Goal: Task Accomplishment & Management: Complete application form

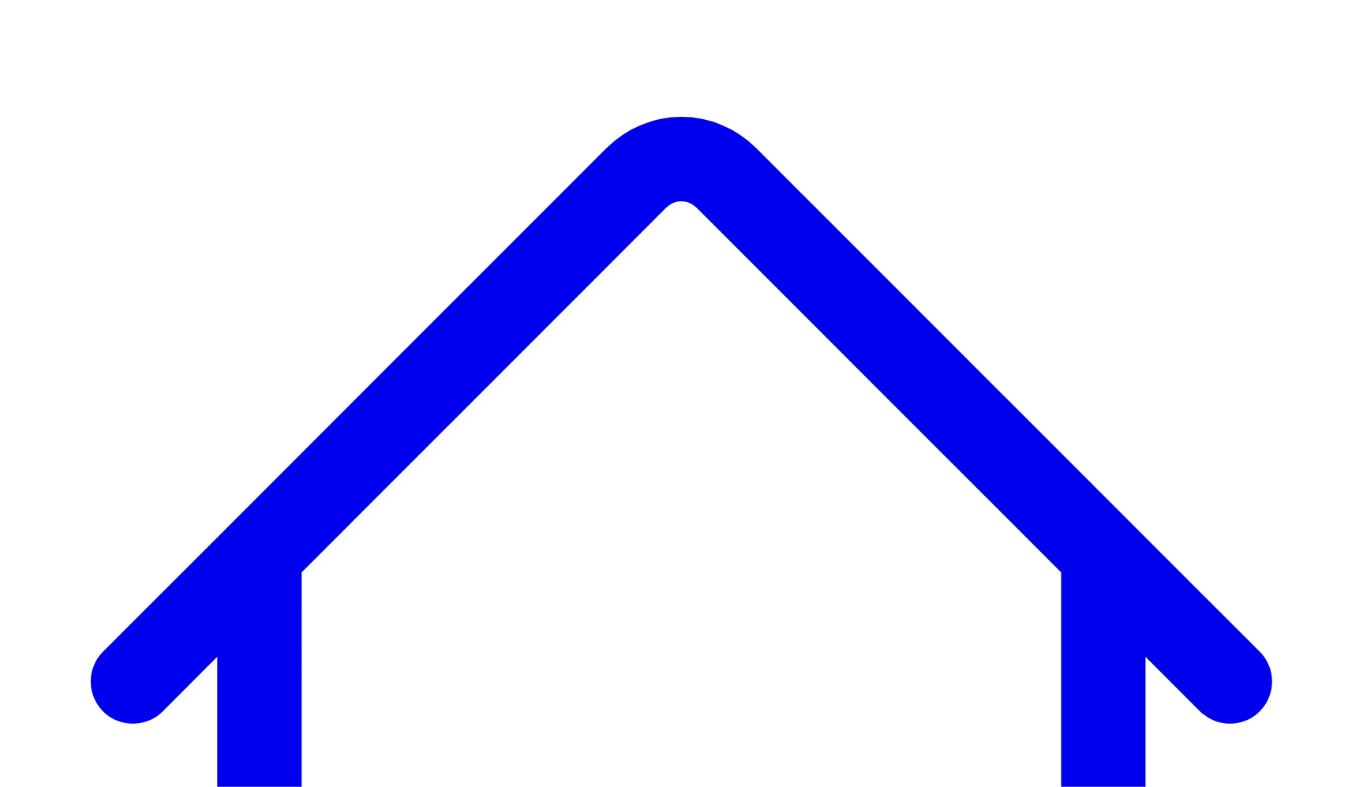
scroll to position [185, 0]
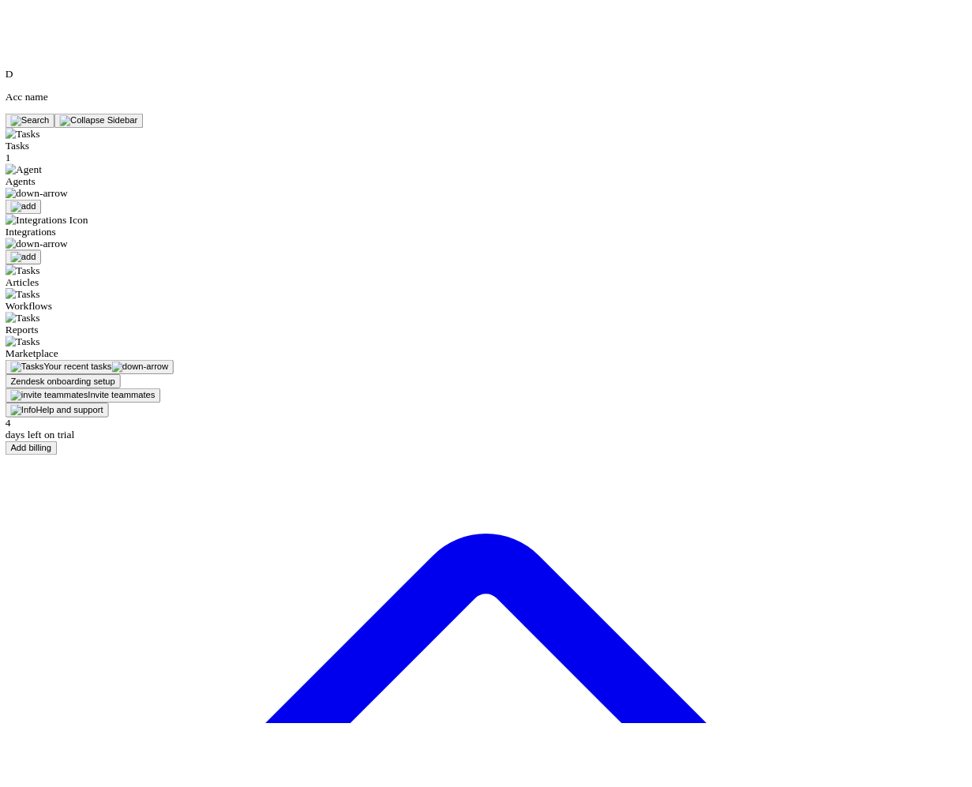
scroll to position [81, 0]
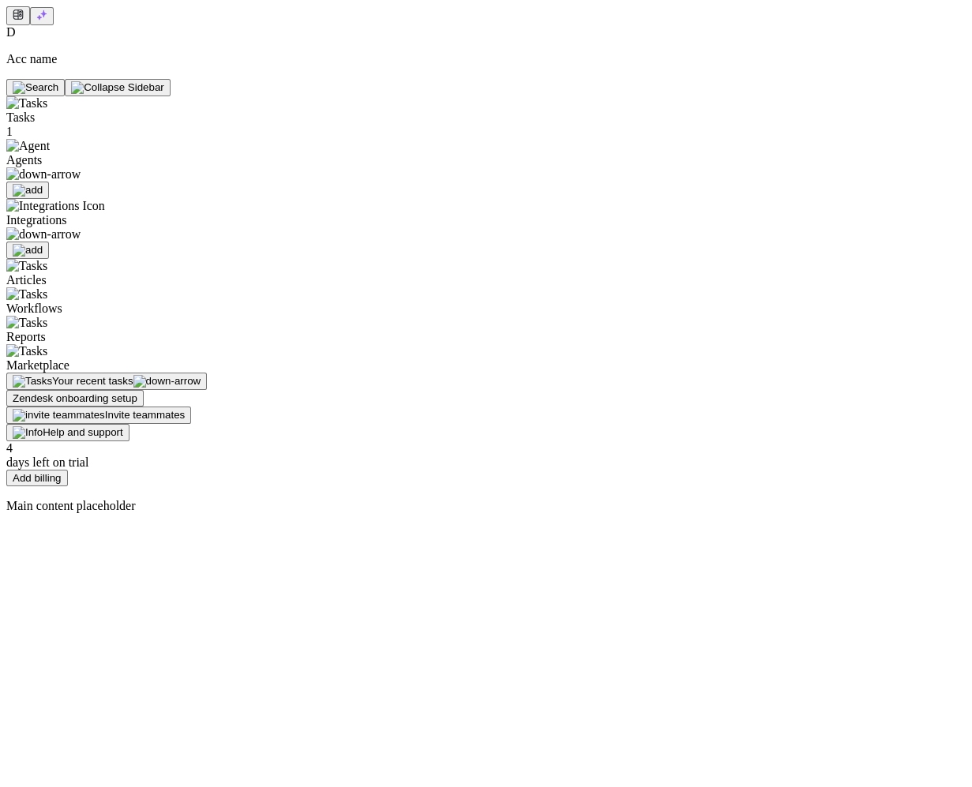
scroll to position [42, 0]
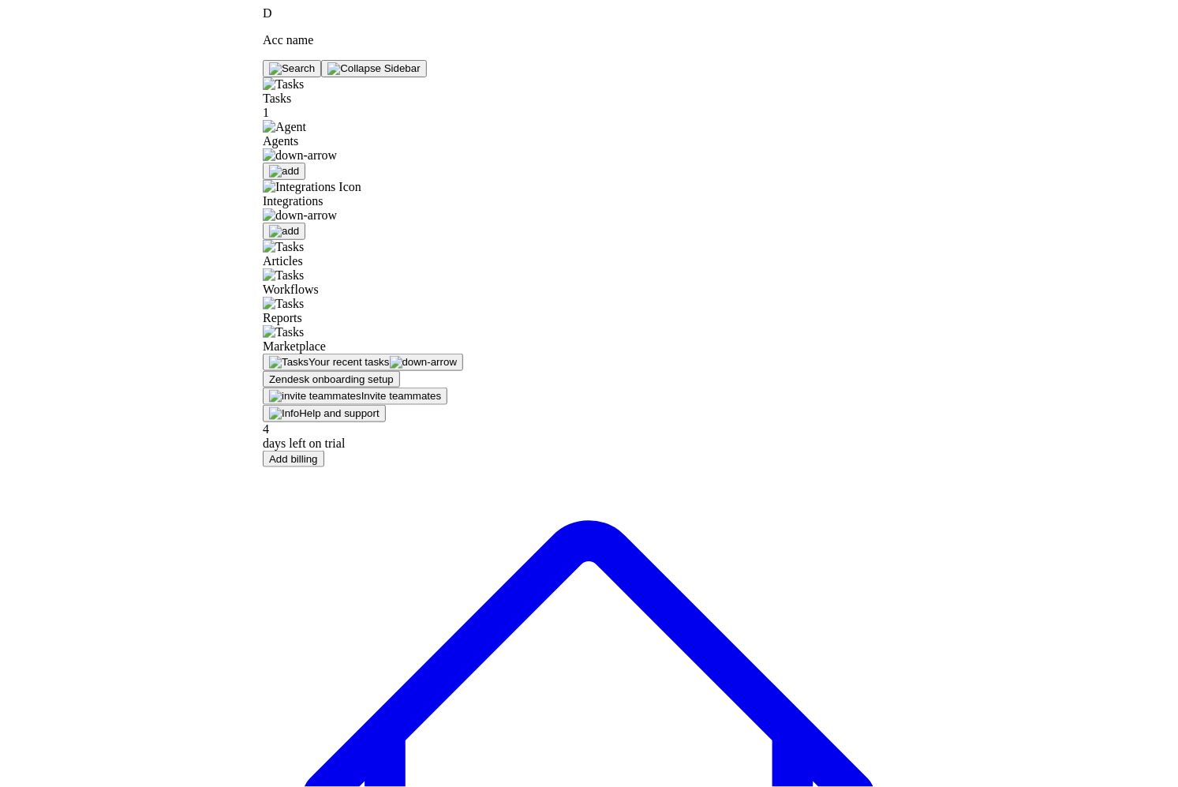
scroll to position [94, 0]
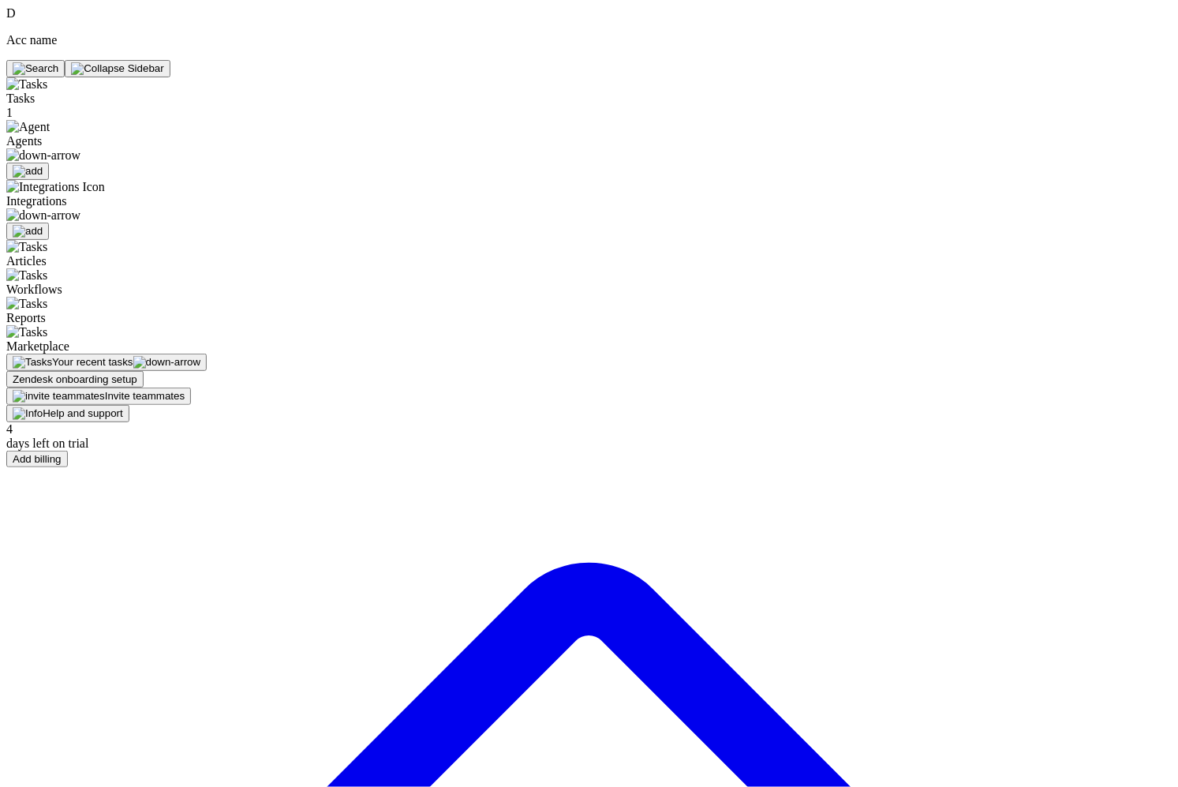
scroll to position [94, 0]
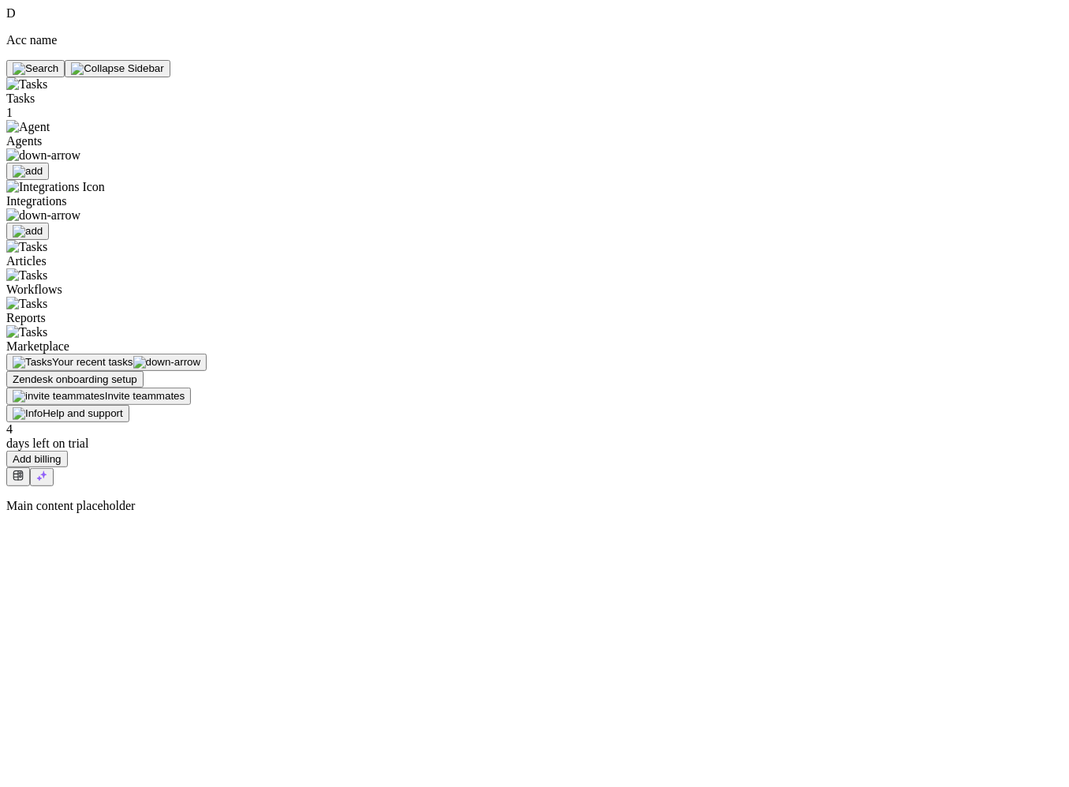
drag, startPoint x: 438, startPoint y: 86, endPoint x: 460, endPoint y: 86, distance: 22.1
click at [460, 86] on div "D Acc name Tasks 1 Agents Integrations Articles Workflows Reports Marketplace Y…" at bounding box center [534, 259] width 1057 height 507
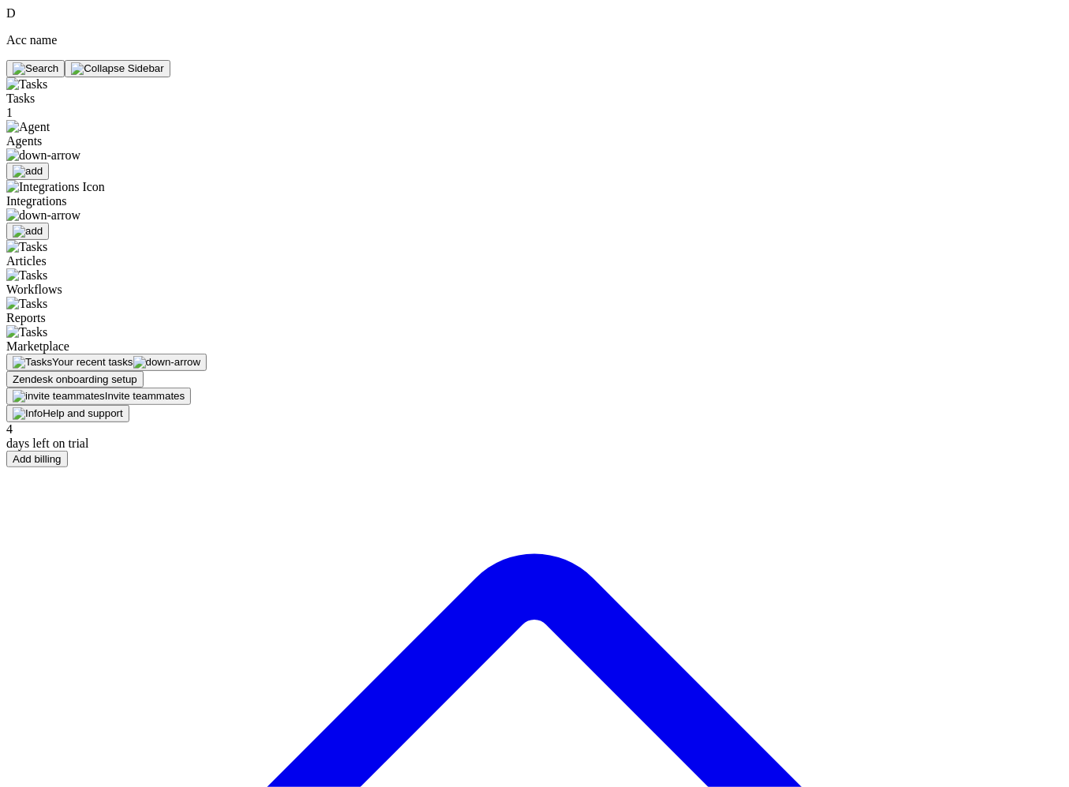
click at [78, 148] on img at bounding box center [43, 155] width 74 height 14
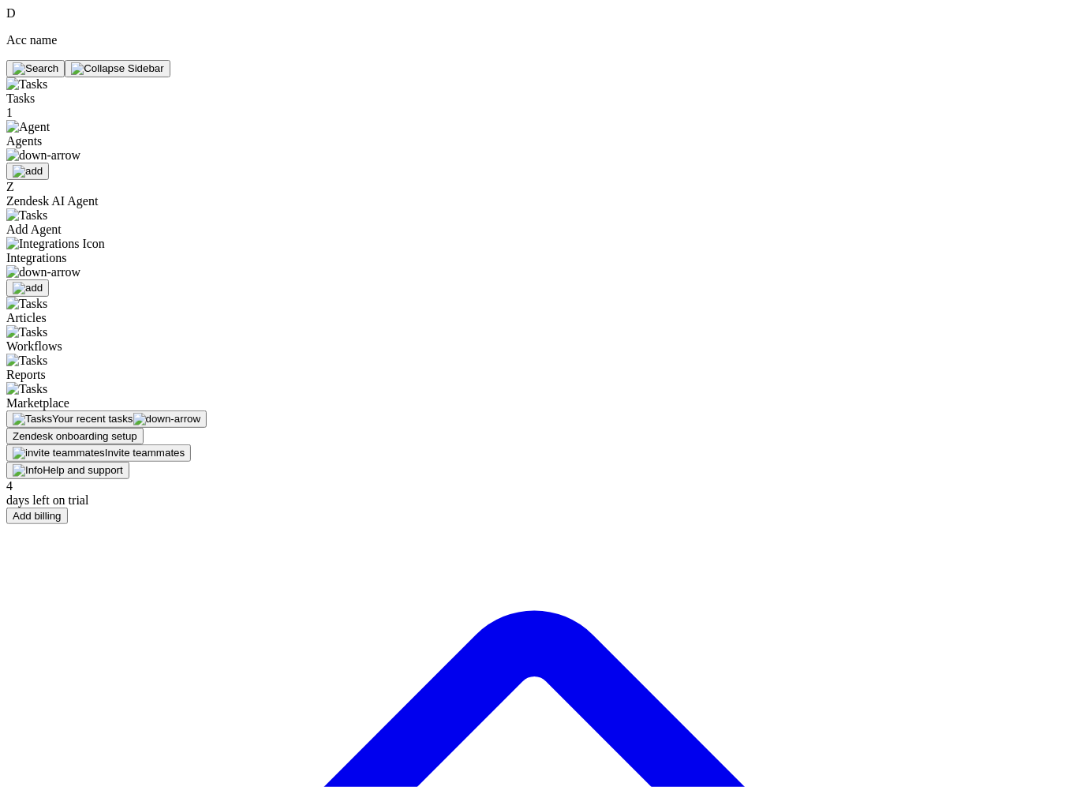
click at [78, 148] on img at bounding box center [43, 155] width 74 height 14
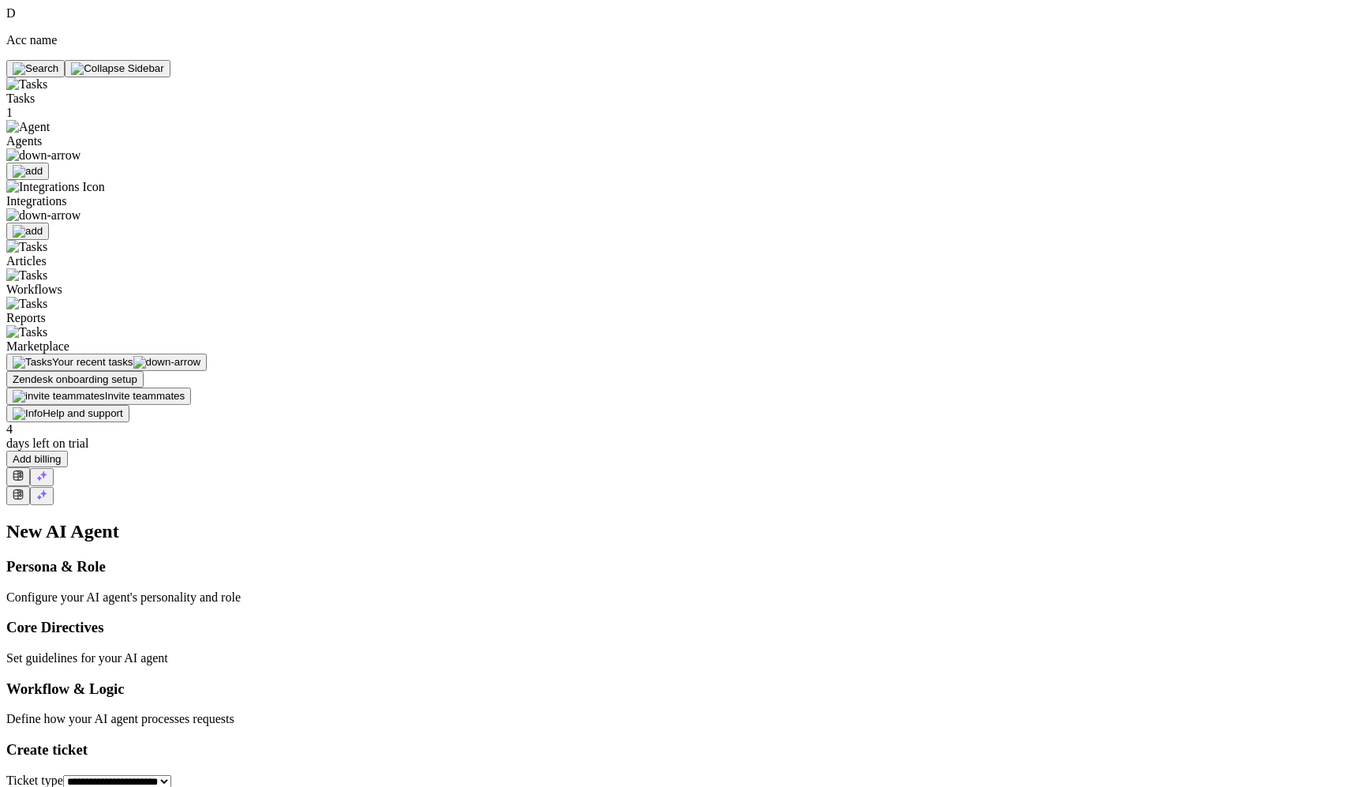
click at [47, 489] on icon at bounding box center [41, 494] width 11 height 11
click at [54, 487] on button at bounding box center [42, 496] width 24 height 18
click at [47, 489] on icon at bounding box center [41, 494] width 11 height 11
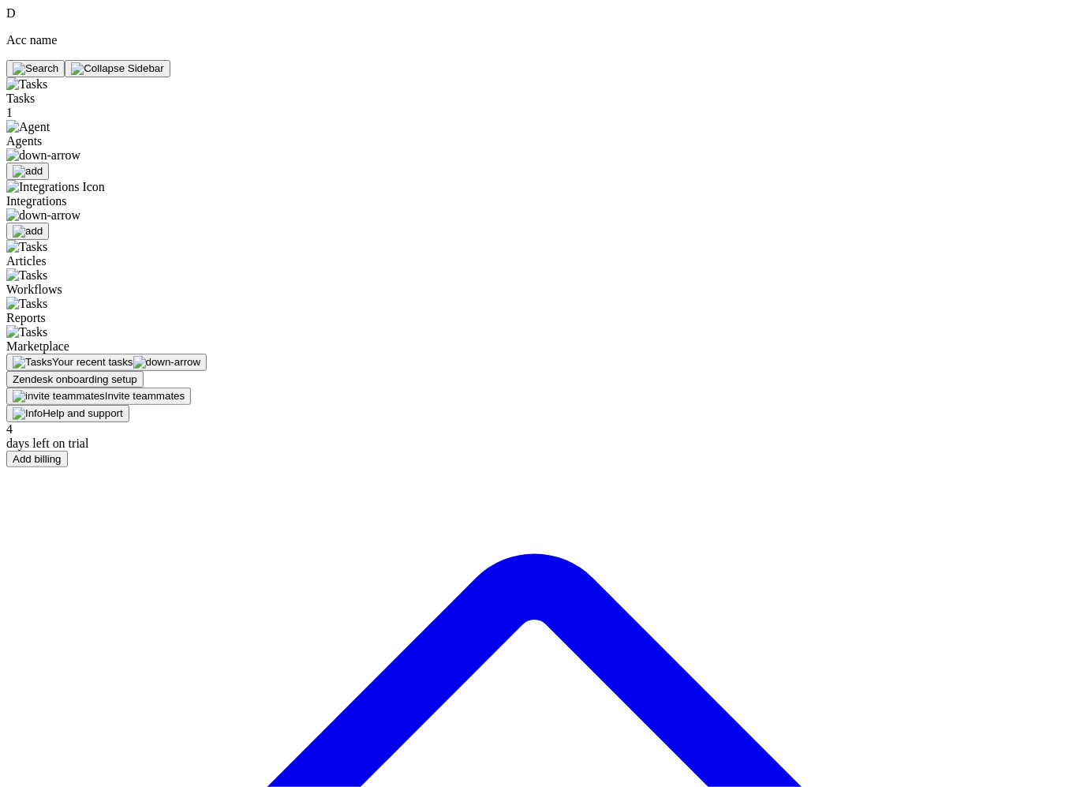
scroll to position [419, 0]
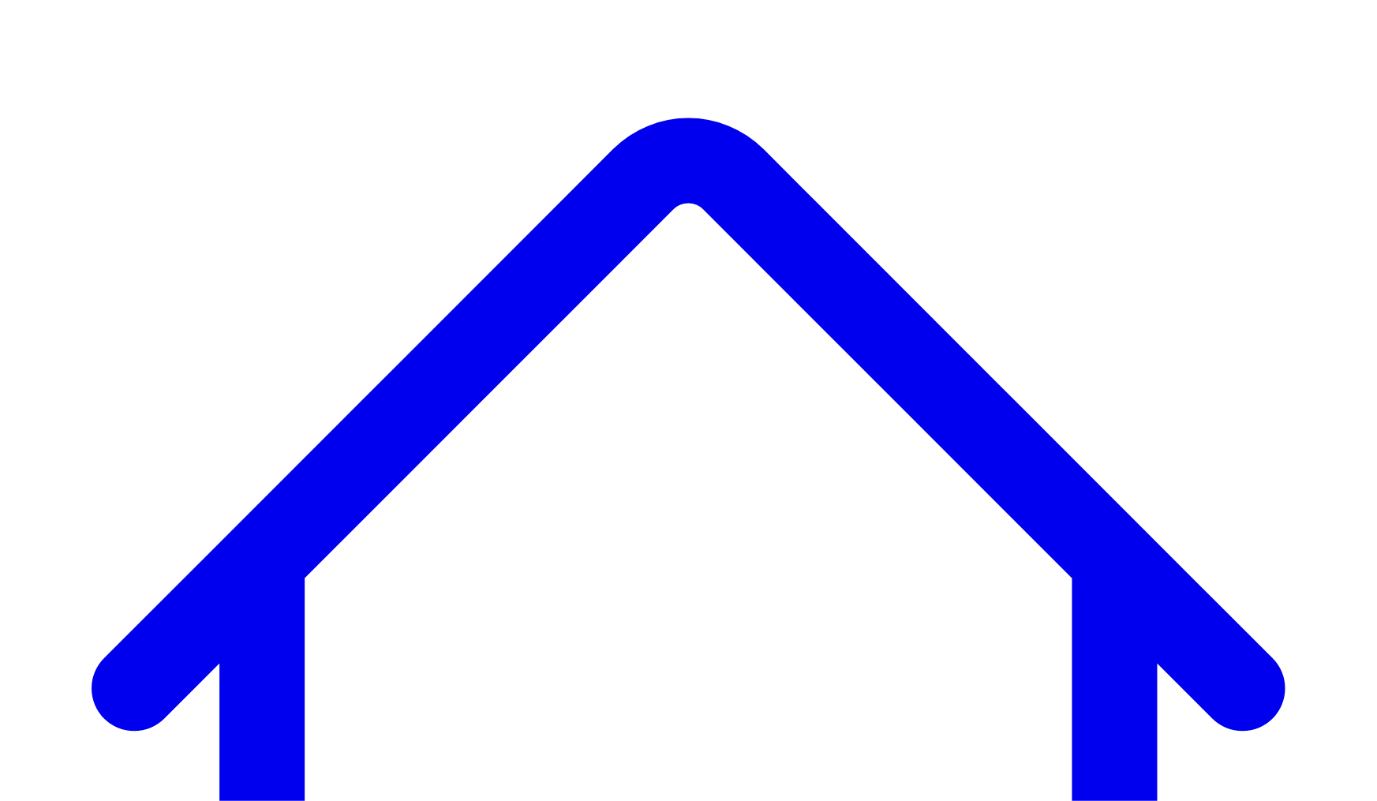
scroll to position [119, 0]
drag, startPoint x: 24, startPoint y: 76, endPoint x: 328, endPoint y: 785, distance: 771.8
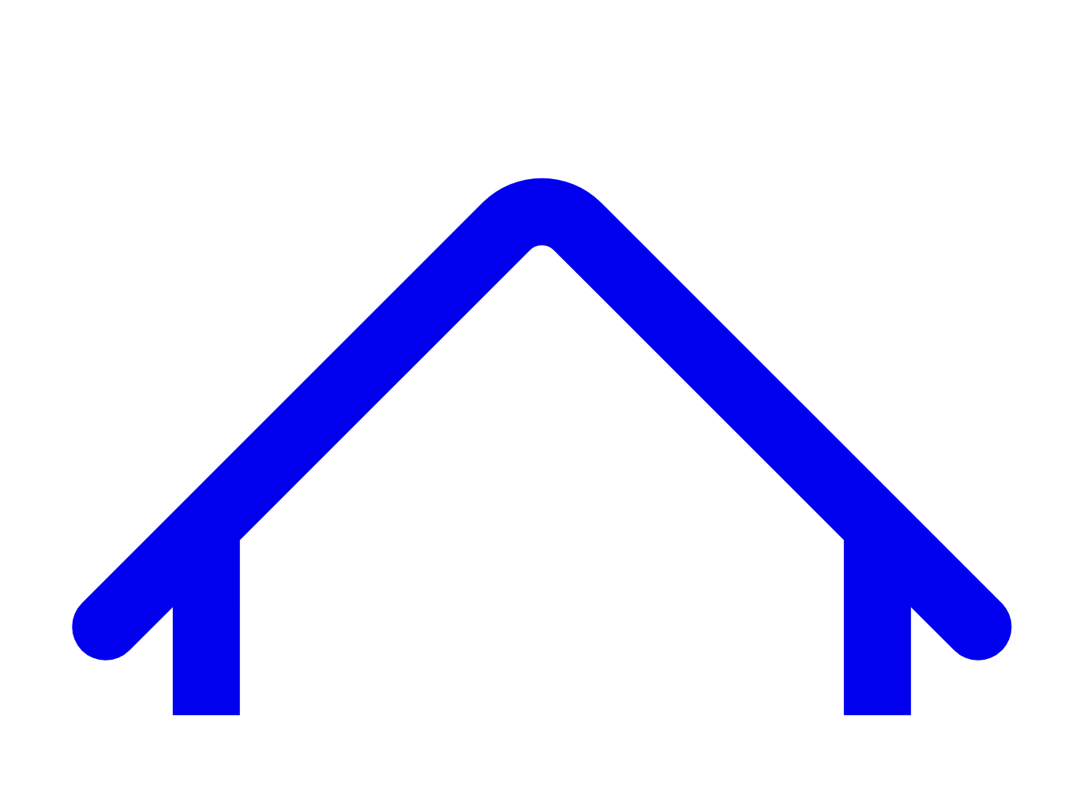
scroll to position [484, 0]
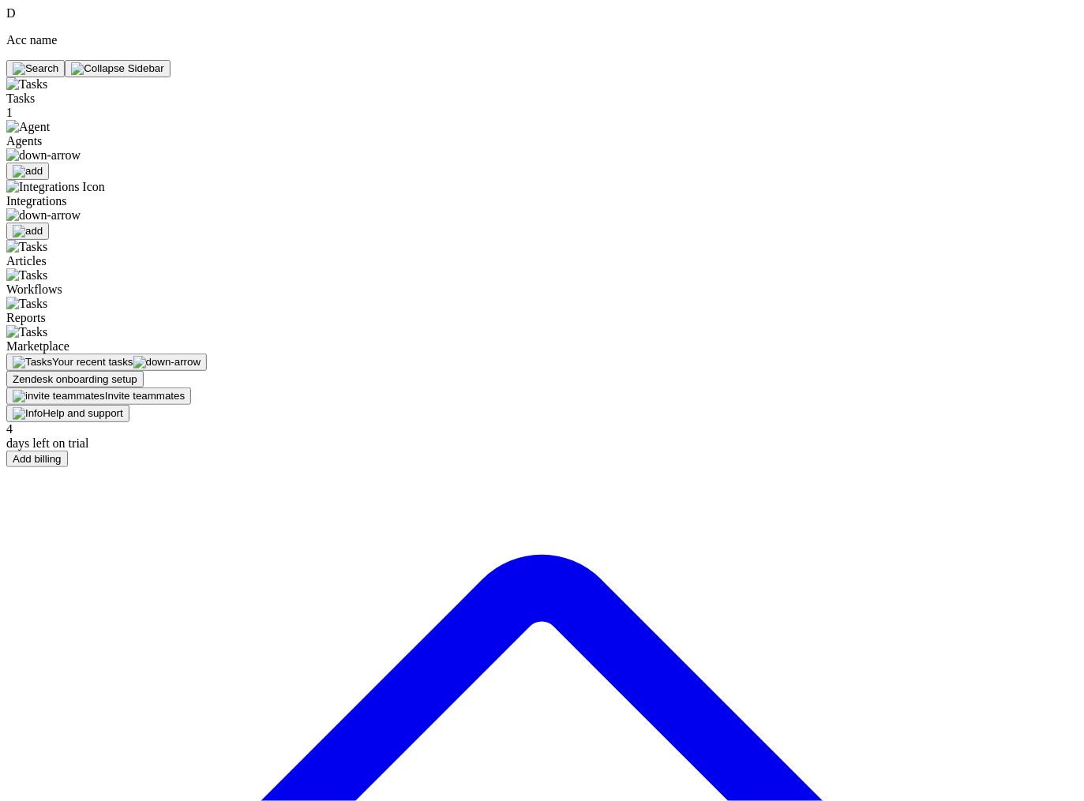
scroll to position [484, 0]
drag, startPoint x: 254, startPoint y: 400, endPoint x: 435, endPoint y: 401, distance: 180.7
drag, startPoint x: 277, startPoint y: 102, endPoint x: 347, endPoint y: 275, distance: 187.3
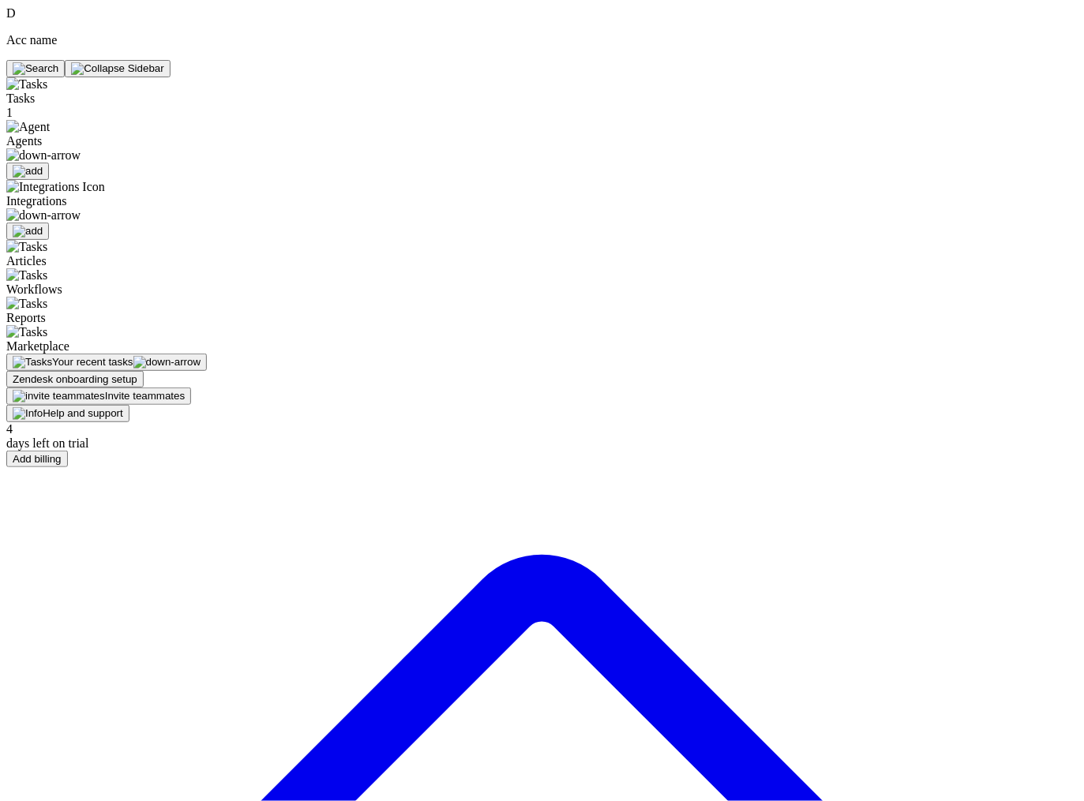
drag, startPoint x: 256, startPoint y: 399, endPoint x: 351, endPoint y: 399, distance: 95.5
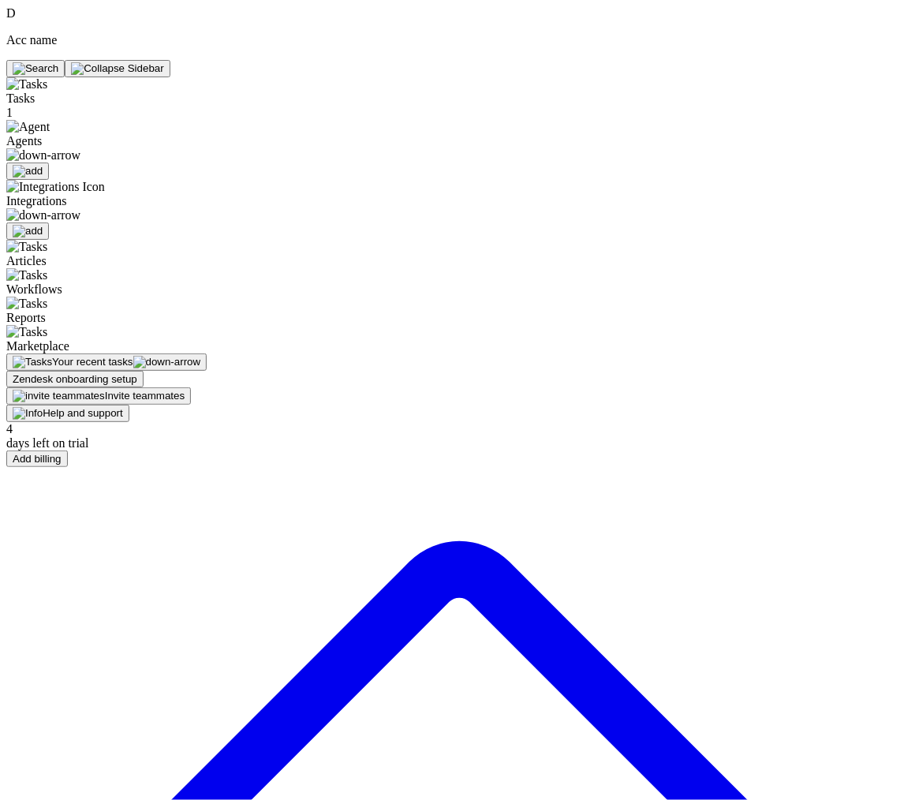
scroll to position [0, 0]
